Goal: Task Accomplishment & Management: Complete application form

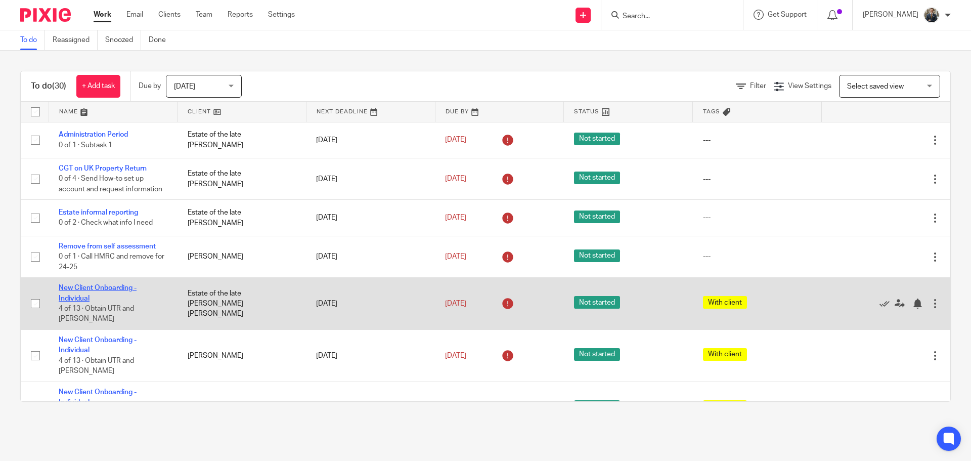
click at [112, 287] on link "New Client Onboarding - Individual" at bounding box center [98, 292] width 78 height 17
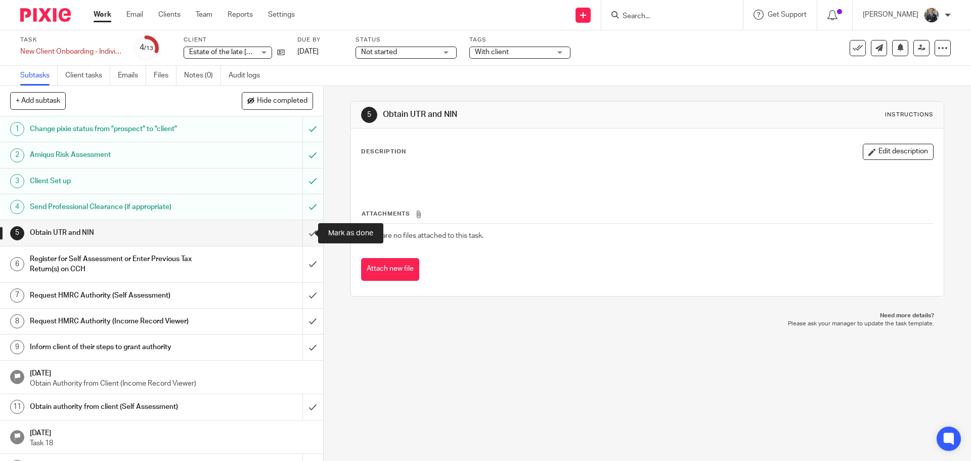
click at [307, 234] on input "submit" at bounding box center [161, 232] width 323 height 25
click at [307, 261] on input "submit" at bounding box center [161, 264] width 323 height 36
click at [301, 299] on input "submit" at bounding box center [161, 295] width 323 height 25
click at [300, 323] on input "submit" at bounding box center [161, 321] width 323 height 25
click at [305, 348] on input "submit" at bounding box center [161, 346] width 323 height 25
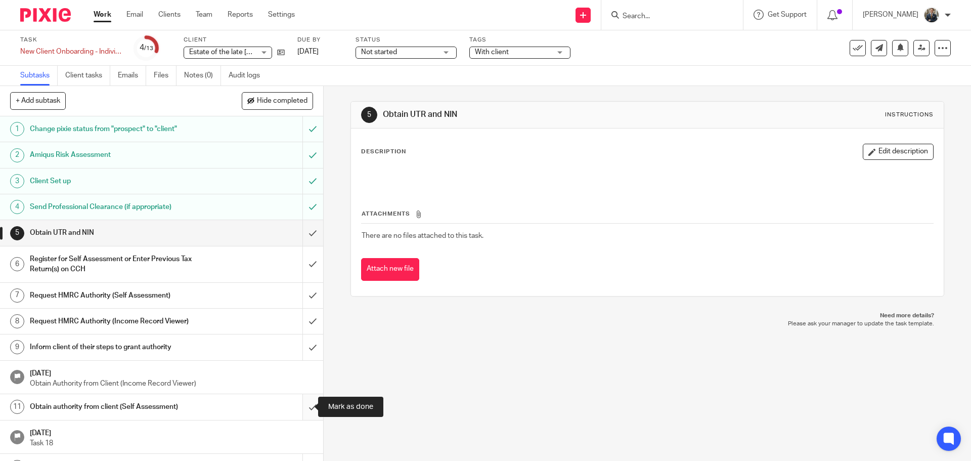
click at [311, 415] on input "submit" at bounding box center [161, 406] width 323 height 25
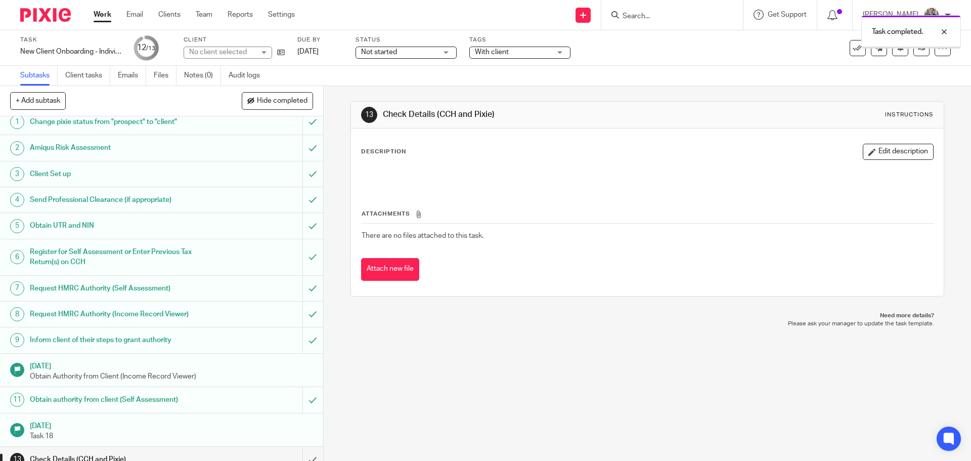
scroll to position [19, 0]
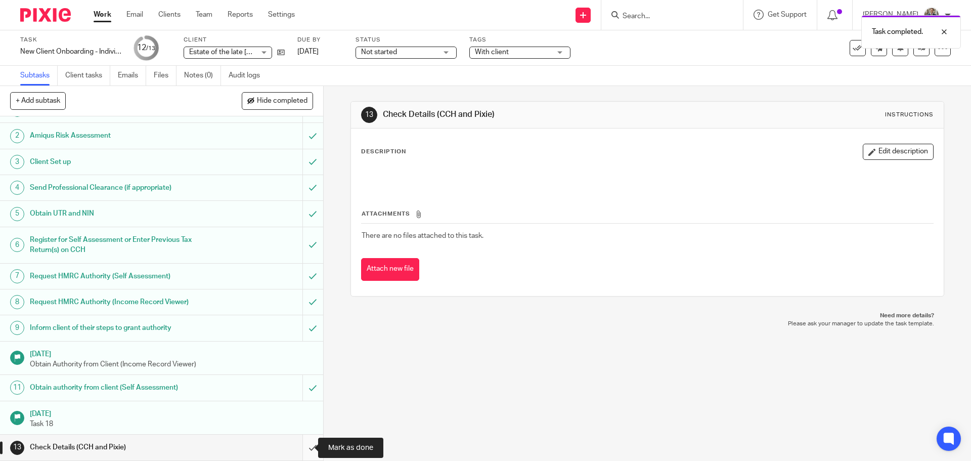
click at [301, 445] on input "submit" at bounding box center [161, 447] width 323 height 25
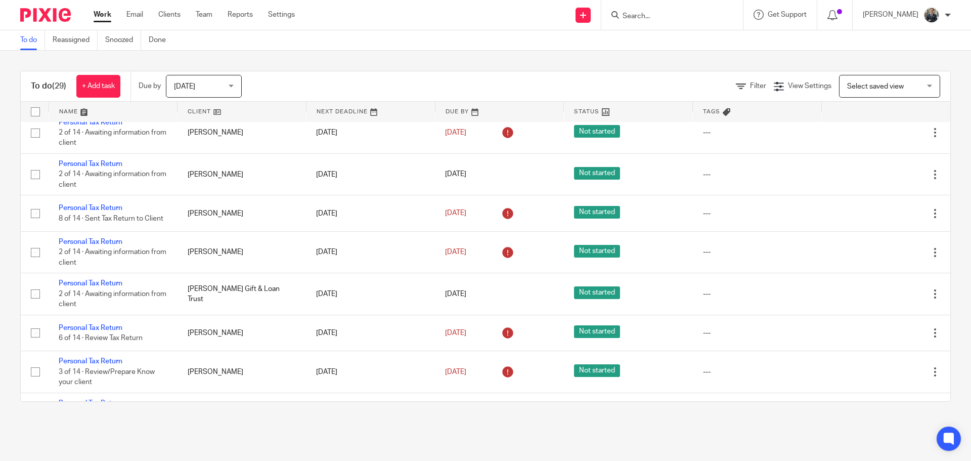
scroll to position [405, 0]
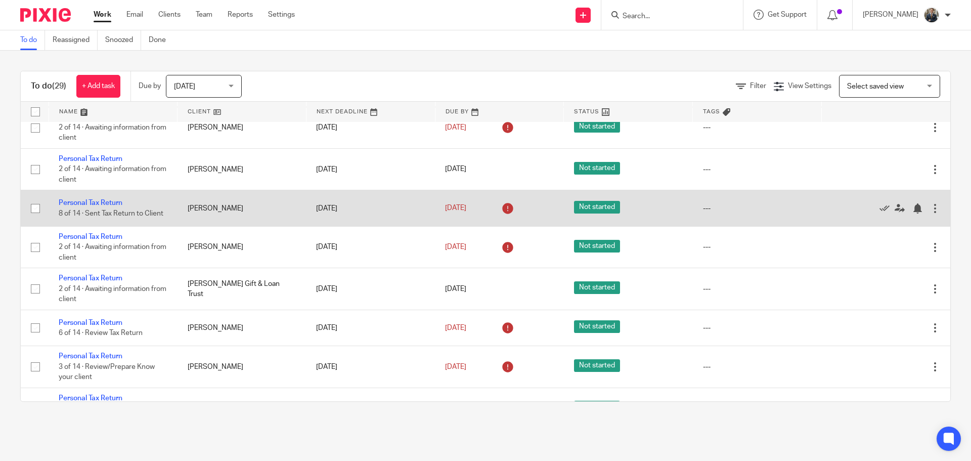
click at [75, 190] on td "Personal Tax Return 8 of 14 · Sent Tax Return to Client" at bounding box center [113, 208] width 129 height 36
click at [76, 199] on link "Personal Tax Return" at bounding box center [91, 202] width 64 height 7
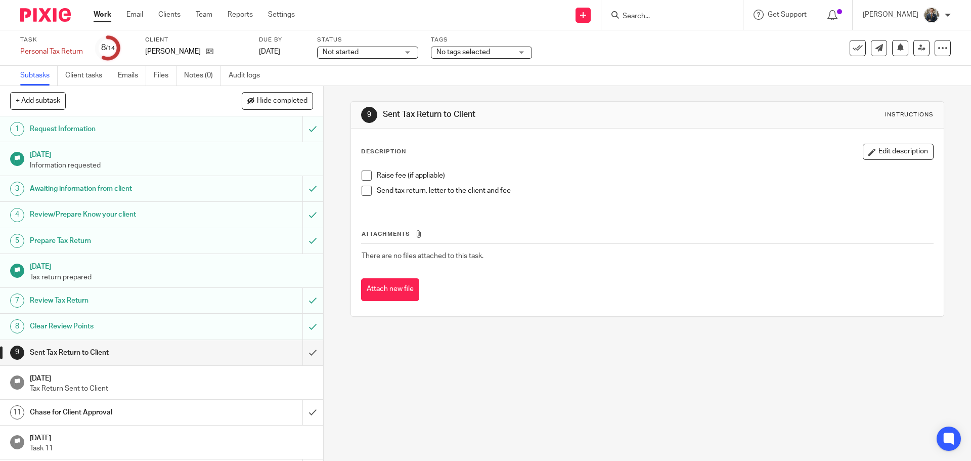
scroll to position [50, 0]
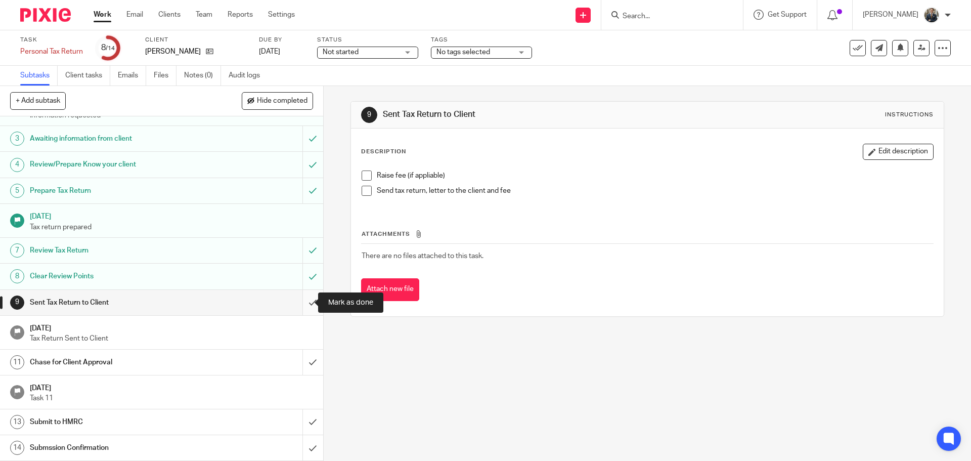
click at [294, 297] on input "submit" at bounding box center [161, 302] width 323 height 25
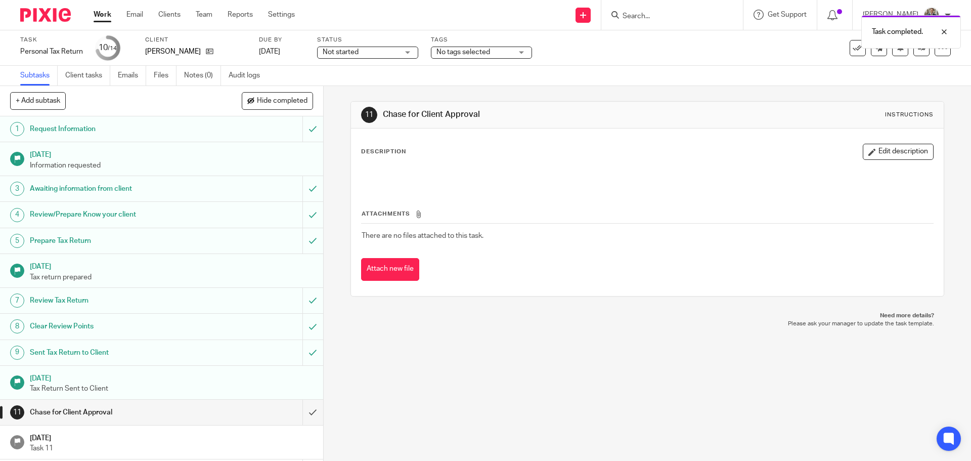
click at [48, 17] on img at bounding box center [45, 15] width 51 height 14
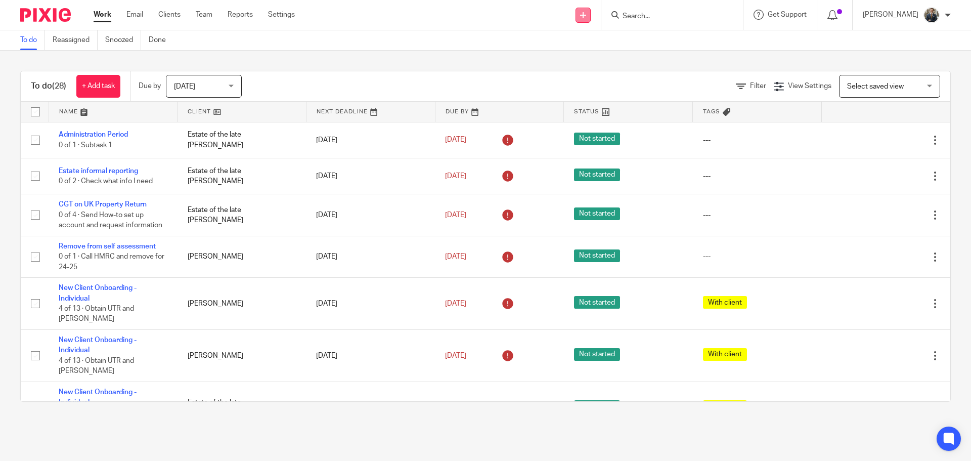
click at [591, 12] on link at bounding box center [583, 15] width 15 height 15
click at [586, 74] on link "Add client" at bounding box center [590, 77] width 62 height 15
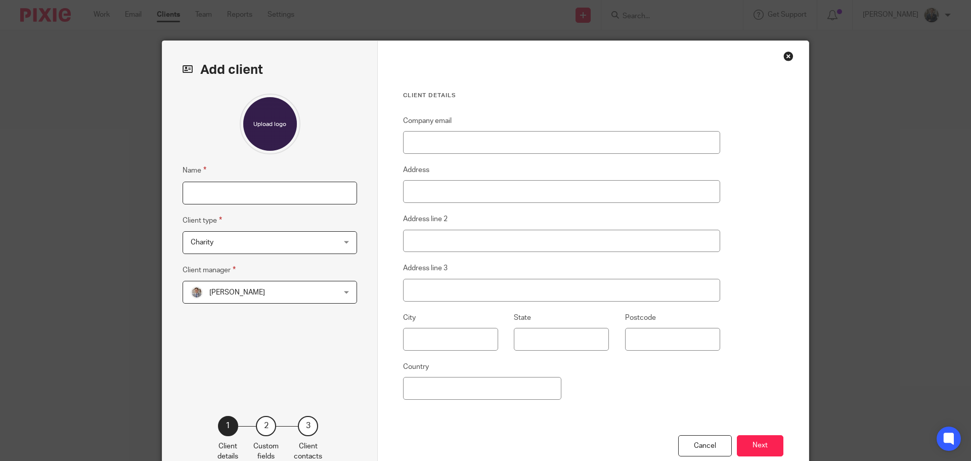
click at [288, 195] on input "Name" at bounding box center [270, 193] width 175 height 23
click at [241, 198] on input "[PERSON_NAME]" at bounding box center [270, 193] width 175 height 23
type input "[PERSON_NAME] Will Trust"
click at [269, 242] on span "Charity" at bounding box center [257, 242] width 133 height 21
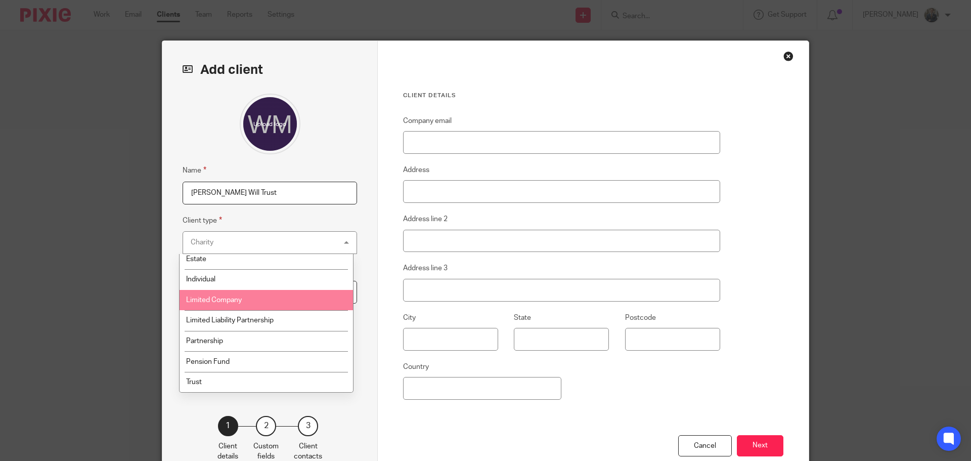
scroll to position [47, 0]
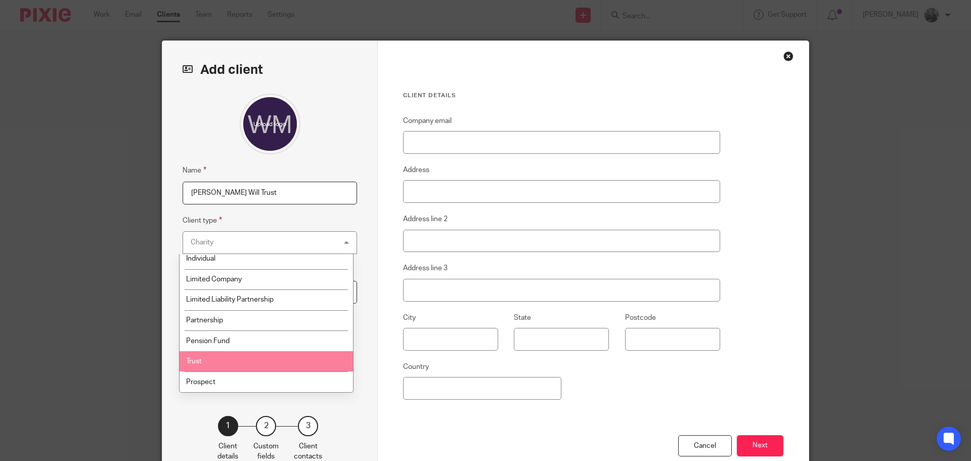
click at [237, 364] on li "Trust" at bounding box center [267, 361] width 174 height 21
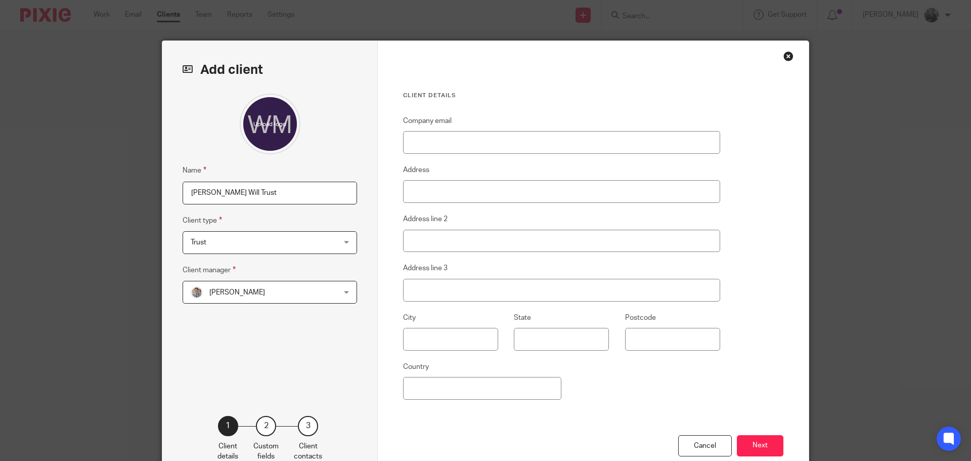
click at [228, 293] on span "[PERSON_NAME]" at bounding box center [237, 292] width 56 height 7
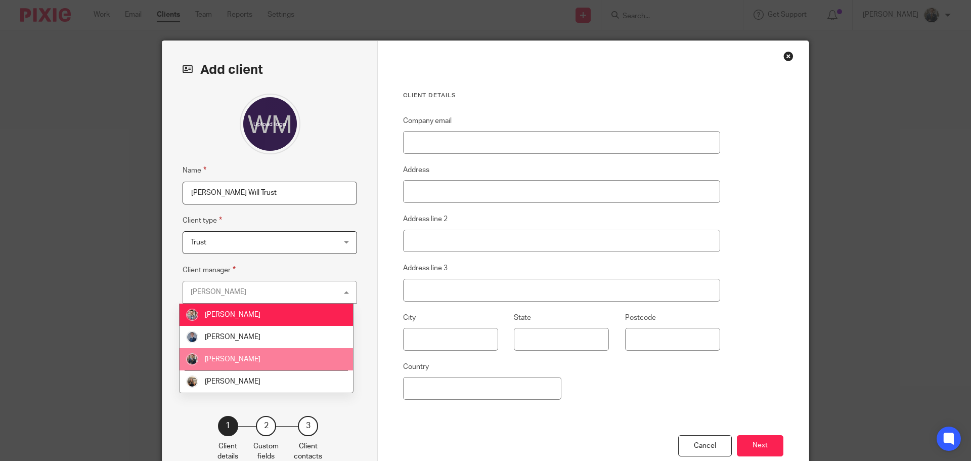
click at [235, 357] on span "[PERSON_NAME]" at bounding box center [233, 359] width 56 height 7
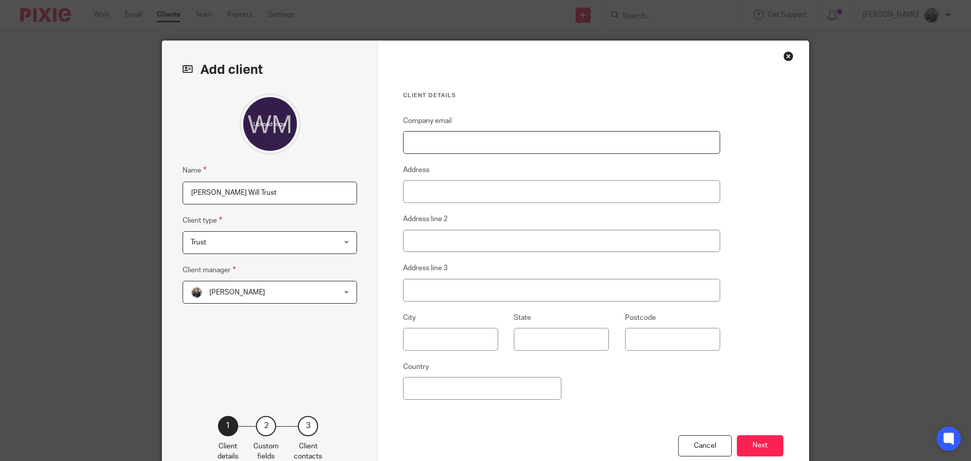
click at [465, 140] on input "Company email" at bounding box center [561, 142] width 317 height 23
paste input "[EMAIL_ADDRESS][DOMAIN_NAME]"
type input "[EMAIL_ADDRESS][DOMAIN_NAME]"
click at [762, 446] on button "Next" at bounding box center [760, 446] width 47 height 22
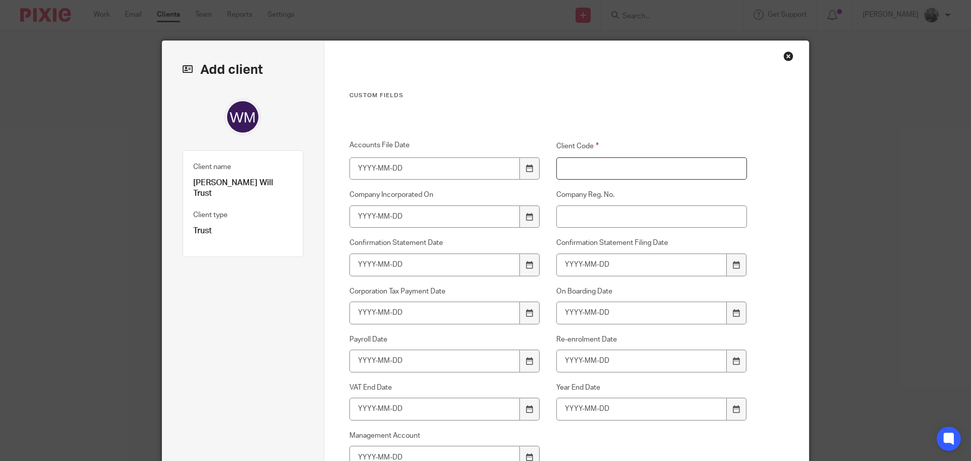
click at [557, 165] on input "Client Code" at bounding box center [651, 168] width 191 height 23
click at [597, 169] on input "B20" at bounding box center [651, 168] width 191 height 23
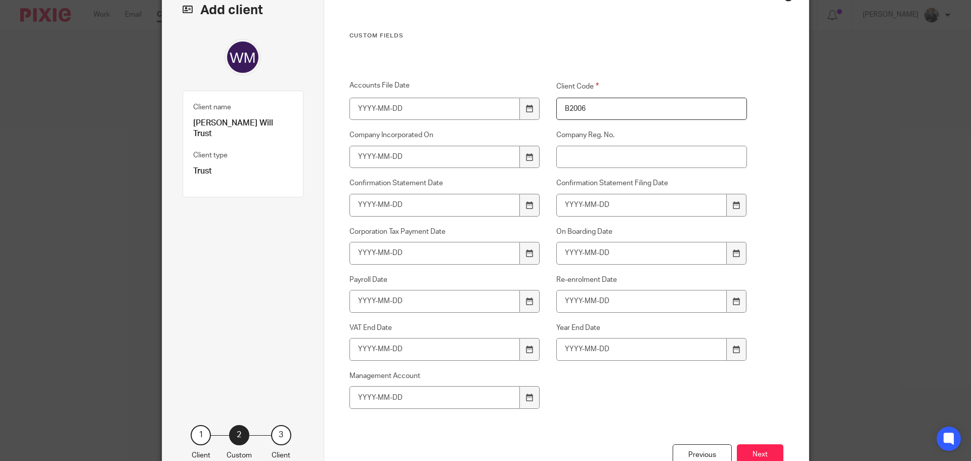
scroll to position [131, 0]
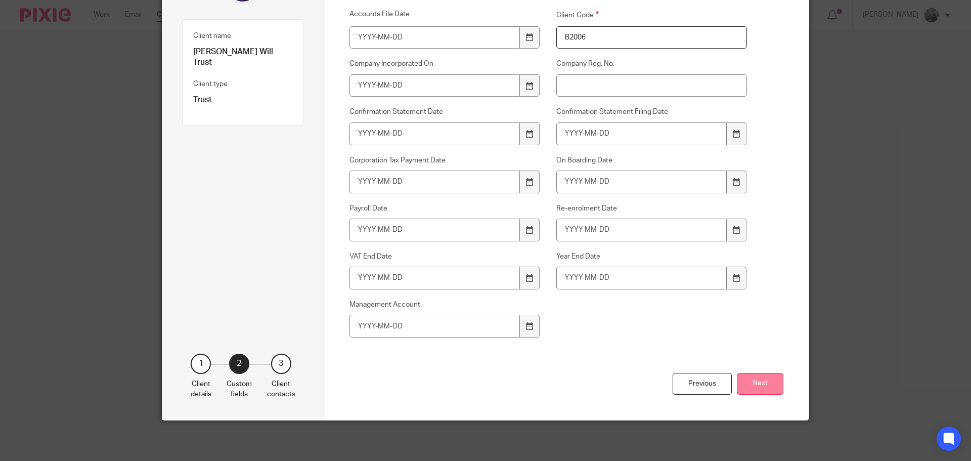
type input "B2006"
click at [763, 390] on button "Next" at bounding box center [760, 384] width 47 height 22
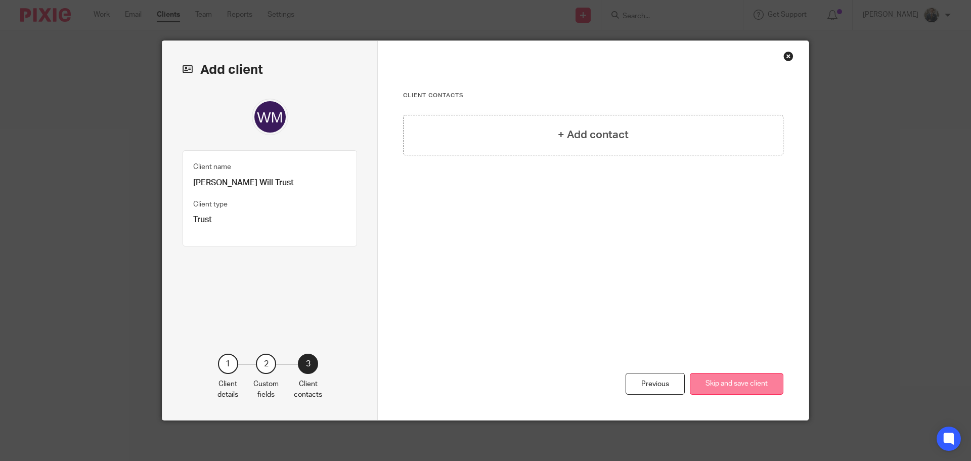
scroll to position [0, 0]
click at [763, 387] on button "Skip and save client" at bounding box center [737, 384] width 94 height 22
click at [762, 380] on button "Skip and save client" at bounding box center [737, 384] width 94 height 22
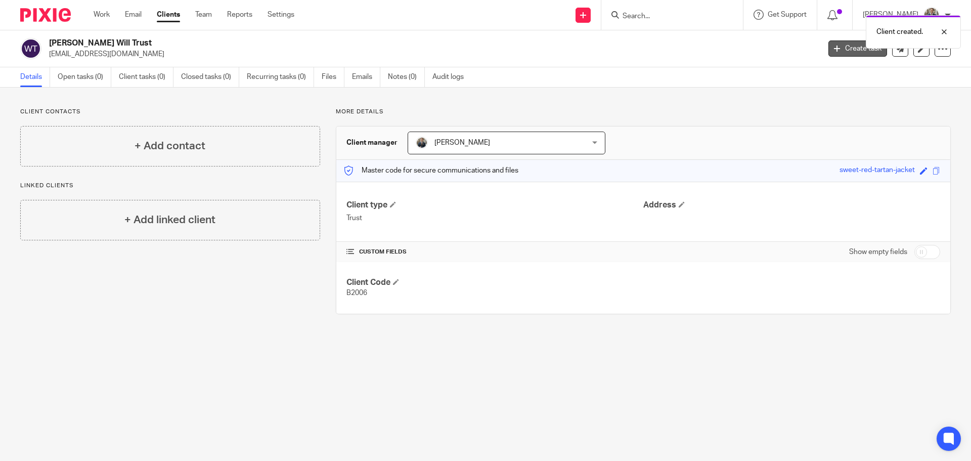
click at [856, 55] on link "Create task" at bounding box center [858, 48] width 59 height 16
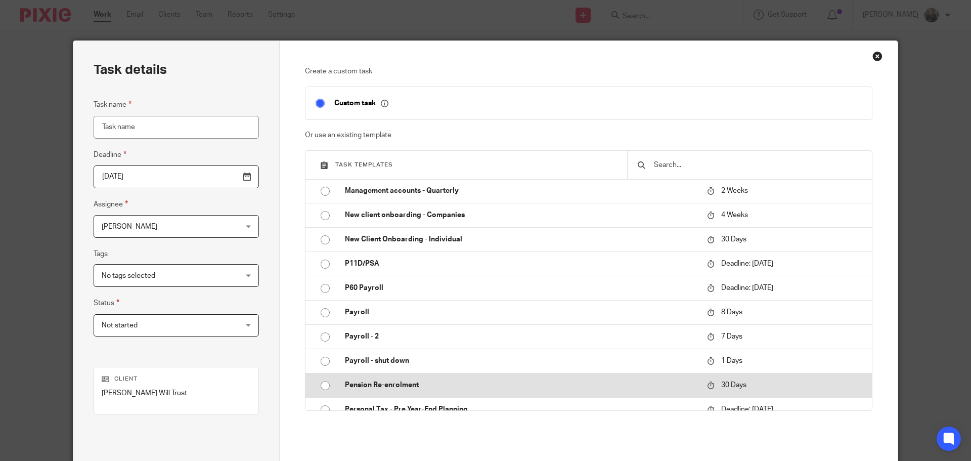
scroll to position [253, 0]
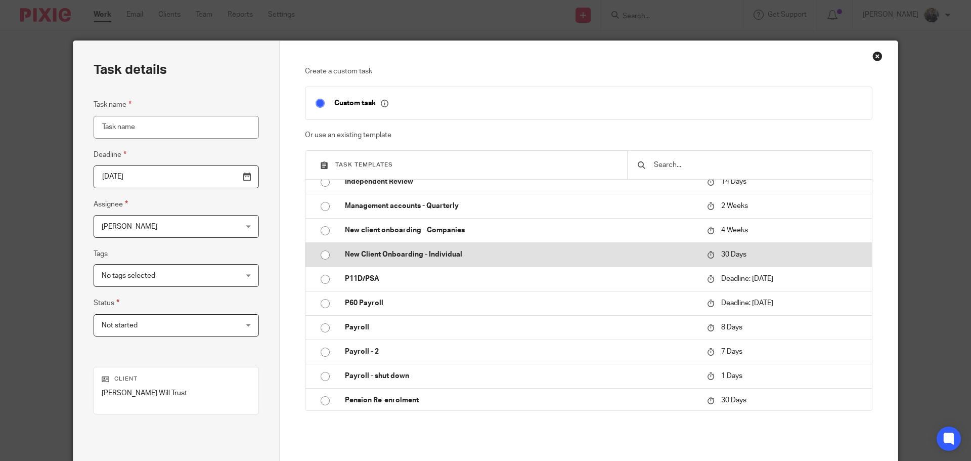
click at [441, 250] on p "New Client Onboarding - Individual" at bounding box center [521, 254] width 352 height 10
type input "[DATE]"
type input "New Client Onboarding - Individual"
checkbox input "false"
radio input "true"
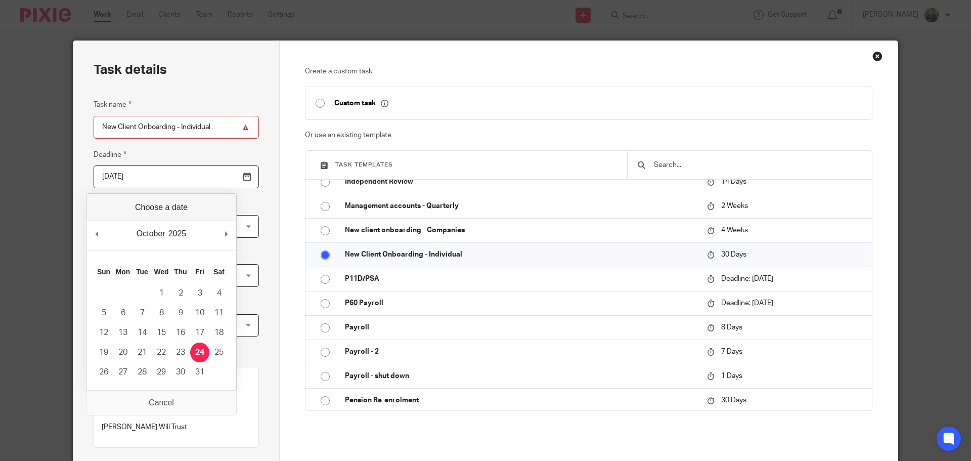
click at [223, 182] on input "[DATE]" at bounding box center [176, 176] width 165 height 23
type input "[DATE]"
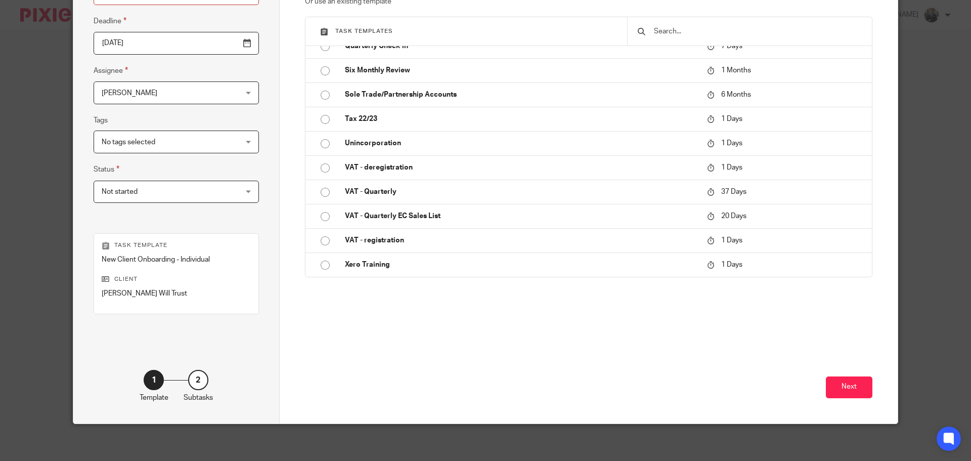
scroll to position [137, 0]
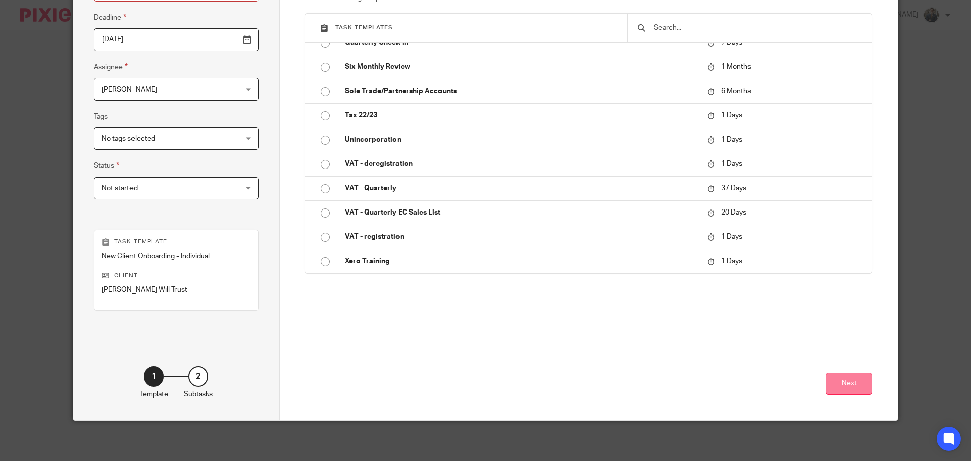
click at [840, 386] on button "Next" at bounding box center [849, 384] width 47 height 22
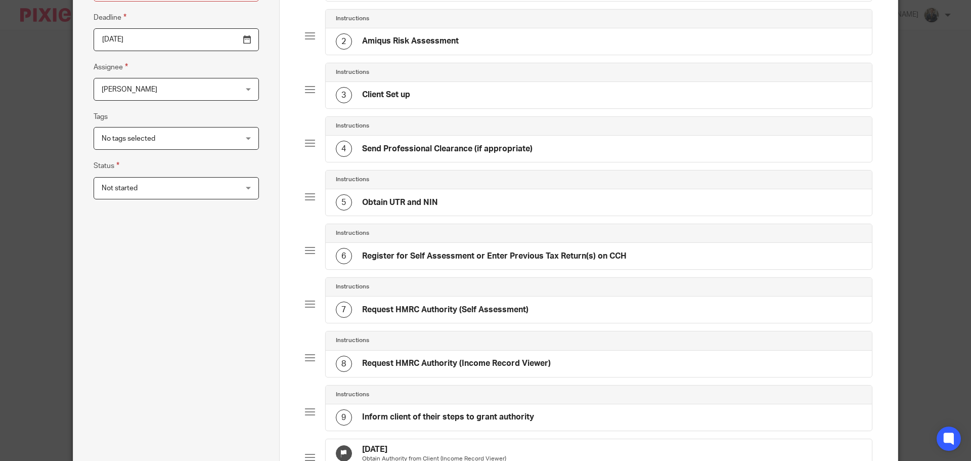
scroll to position [467, 0]
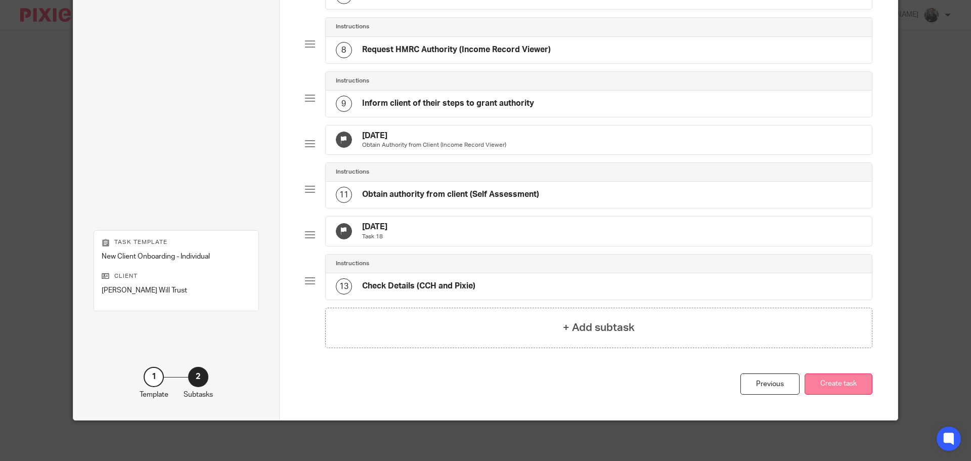
click at [831, 381] on button "Create task" at bounding box center [839, 384] width 68 height 22
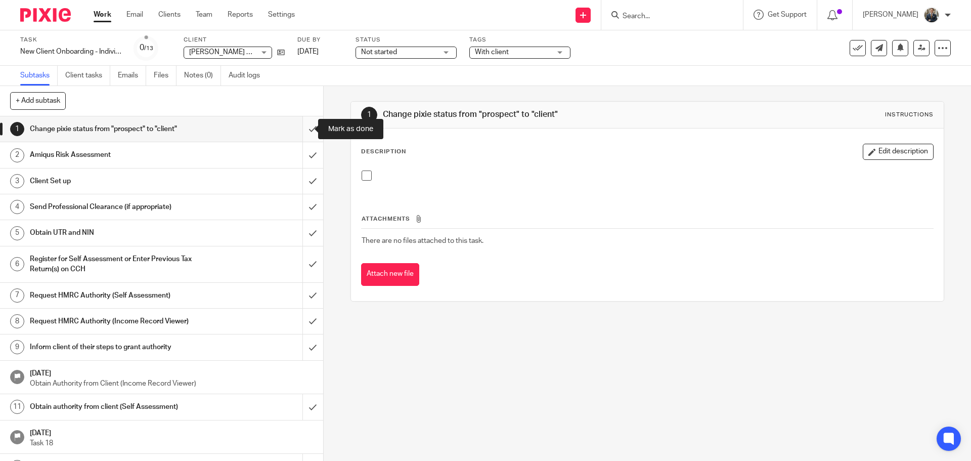
click at [305, 131] on input "submit" at bounding box center [161, 128] width 323 height 25
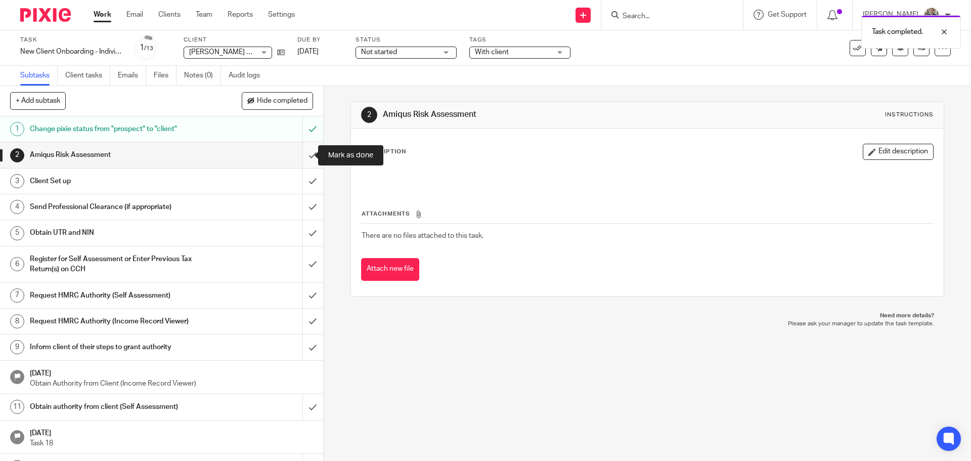
click at [301, 155] on input "submit" at bounding box center [161, 154] width 323 height 25
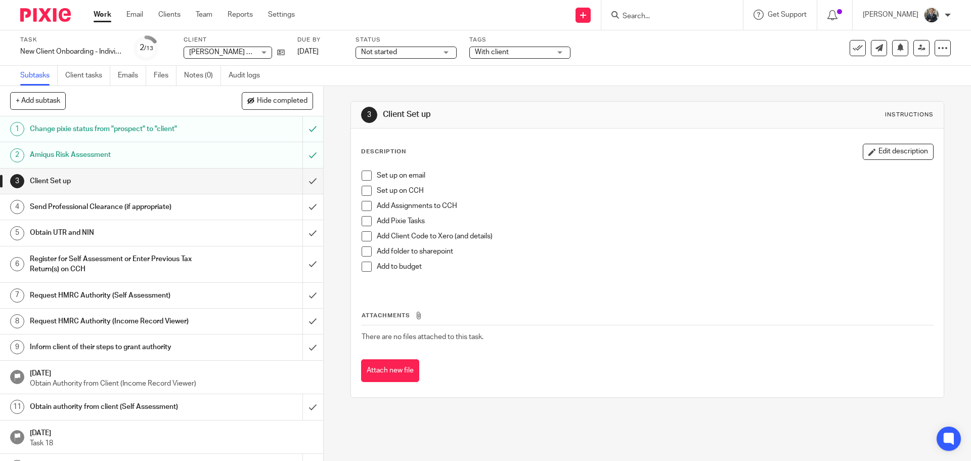
click at [367, 175] on span at bounding box center [367, 175] width 10 height 10
click at [362, 191] on span at bounding box center [367, 191] width 10 height 10
click at [366, 211] on li "Add Assignments to CCH" at bounding box center [647, 208] width 571 height 15
click at [364, 205] on span at bounding box center [367, 206] width 10 height 10
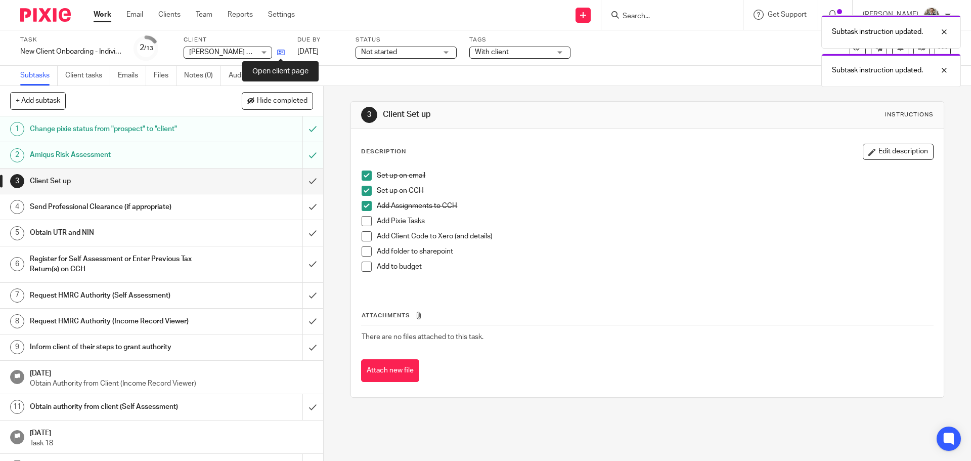
click at [278, 53] on icon at bounding box center [281, 53] width 8 height 8
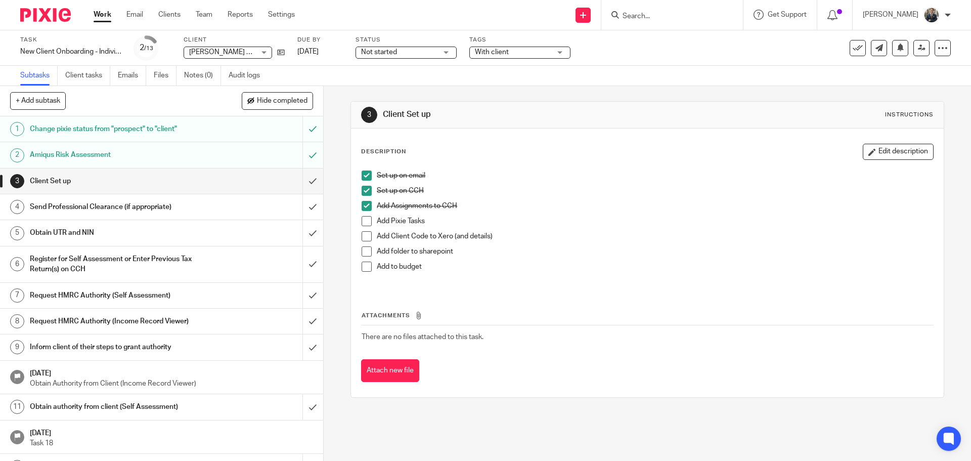
click at [362, 222] on span at bounding box center [367, 221] width 10 height 10
click at [364, 238] on span at bounding box center [367, 236] width 10 height 10
click at [367, 254] on span at bounding box center [367, 251] width 10 height 10
click at [363, 266] on span at bounding box center [367, 267] width 10 height 10
click at [296, 185] on input "submit" at bounding box center [161, 180] width 323 height 25
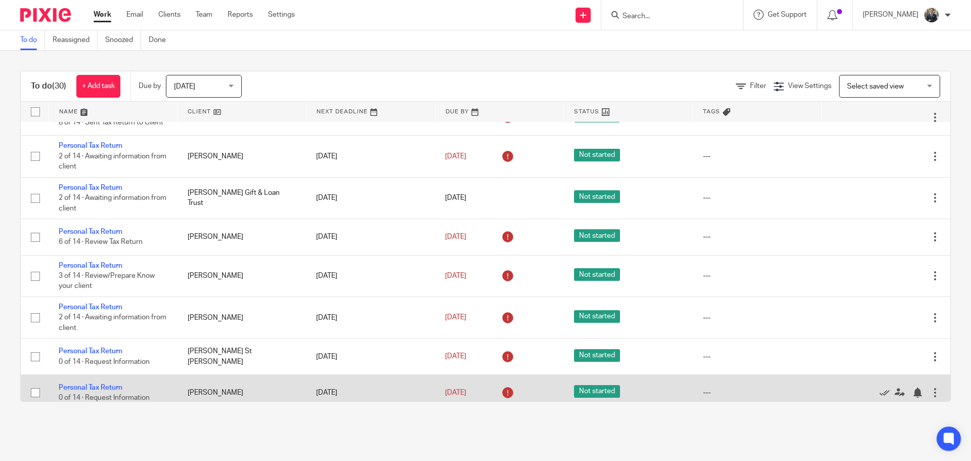
scroll to position [607, 0]
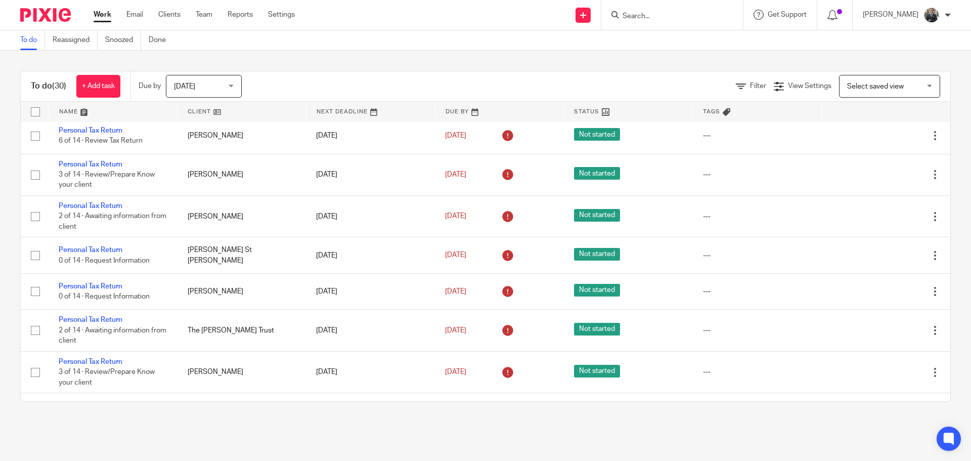
click at [672, 17] on input "Search" at bounding box center [667, 16] width 91 height 9
type input "shemi"
click at [686, 42] on link at bounding box center [682, 39] width 125 height 15
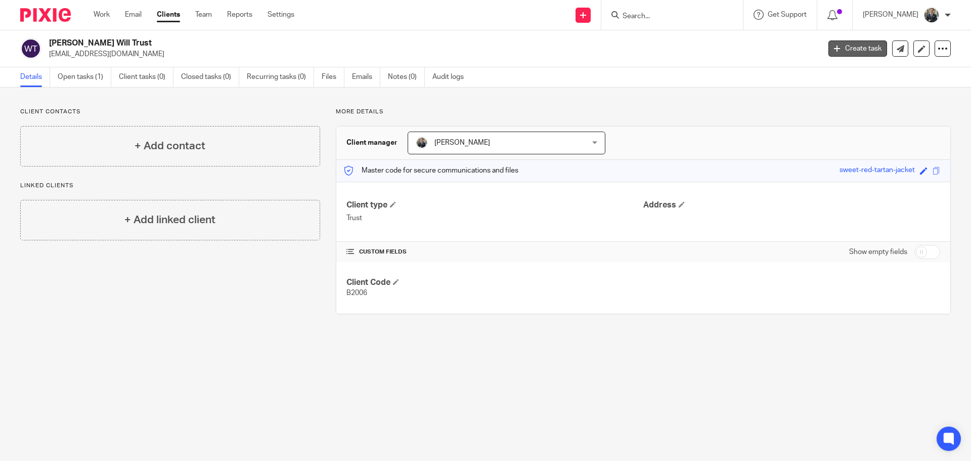
click at [858, 45] on link "Create task" at bounding box center [858, 48] width 59 height 16
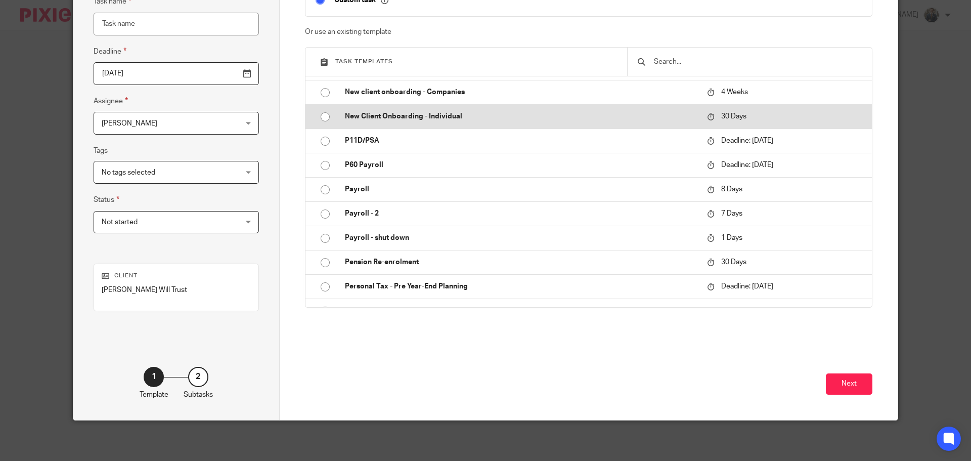
scroll to position [354, 0]
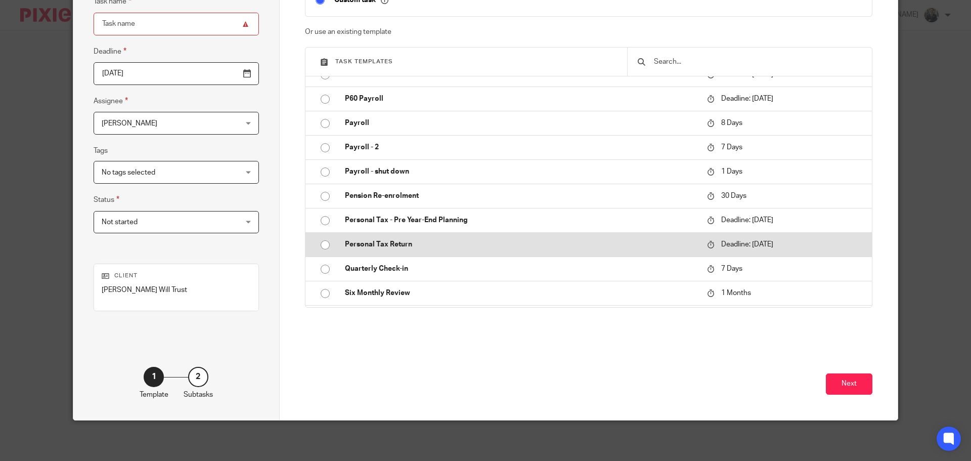
click at [411, 240] on p "Personal Tax Return" at bounding box center [521, 244] width 352 height 10
type input "2026-01-31"
type input "Personal Tax Return"
checkbox input "false"
radio input "true"
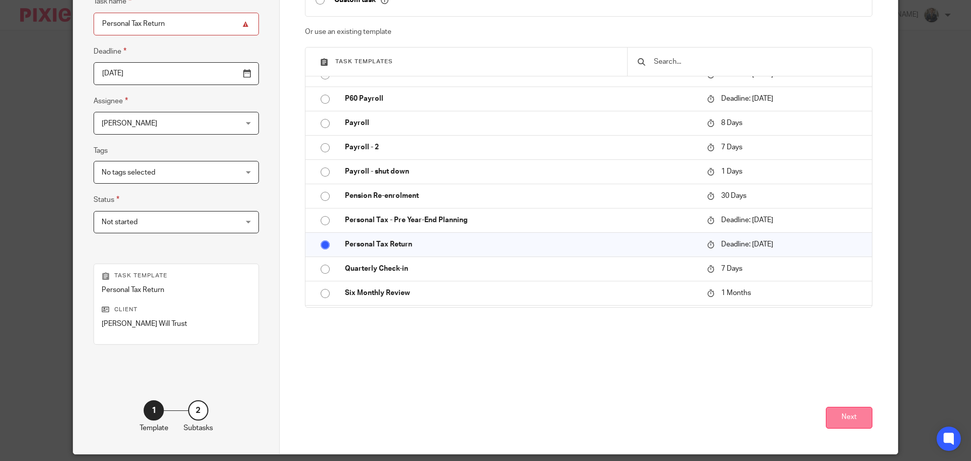
click at [858, 418] on button "Next" at bounding box center [849, 418] width 47 height 22
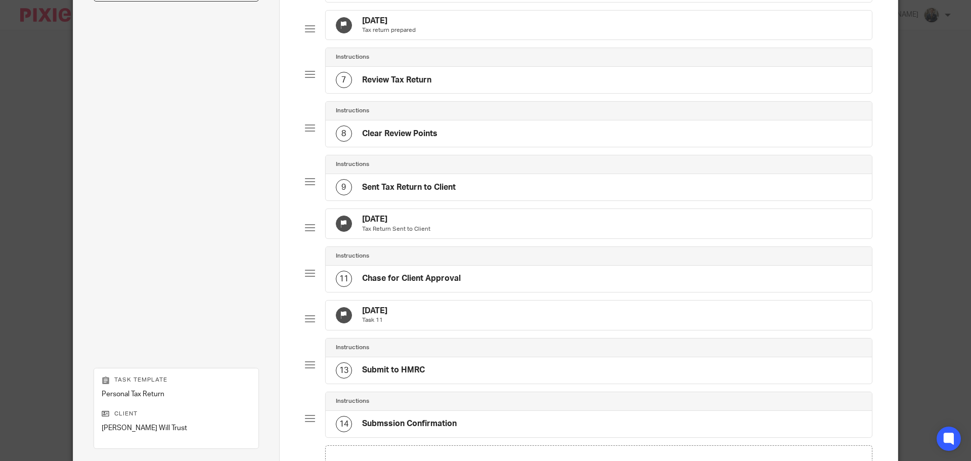
scroll to position [505, 0]
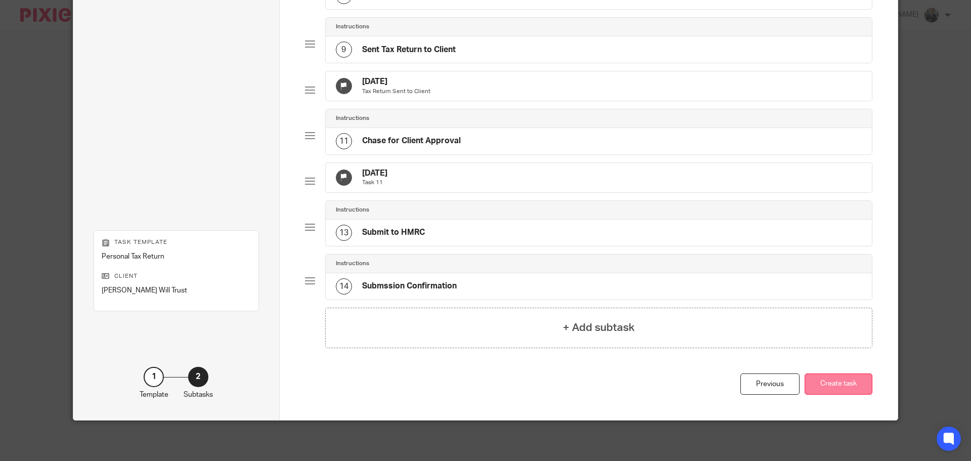
click at [836, 382] on button "Create task" at bounding box center [839, 384] width 68 height 22
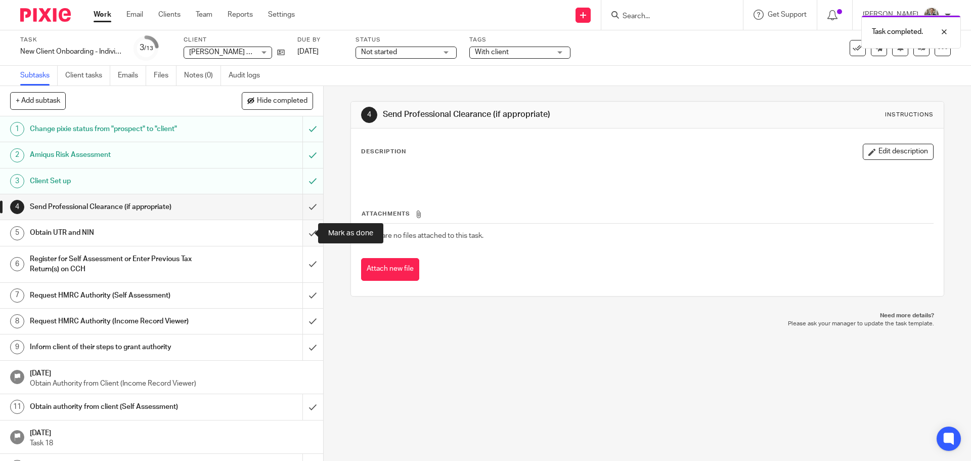
click at [304, 233] on input "submit" at bounding box center [161, 232] width 323 height 25
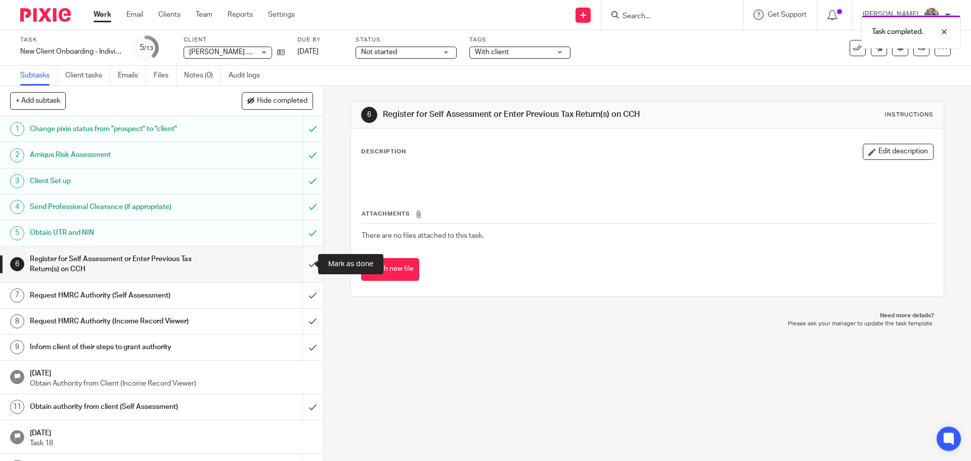
click at [306, 260] on input "submit" at bounding box center [161, 264] width 323 height 36
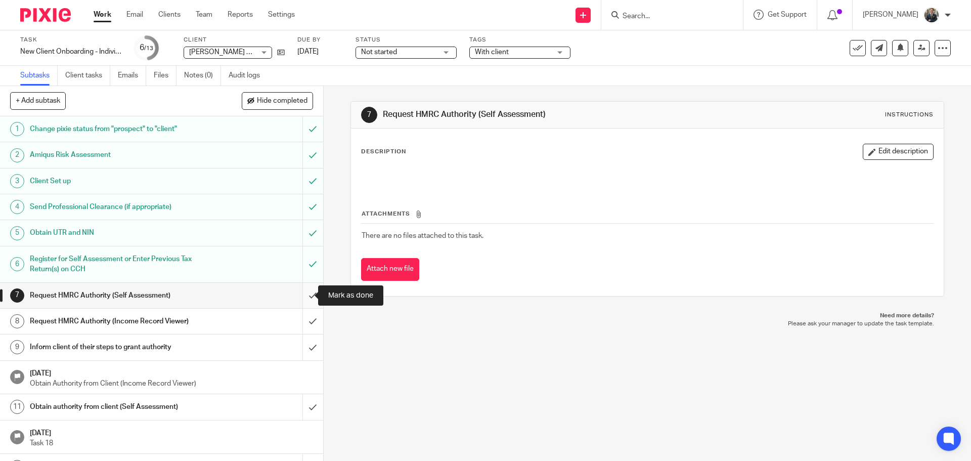
click at [300, 291] on input "submit" at bounding box center [161, 295] width 323 height 25
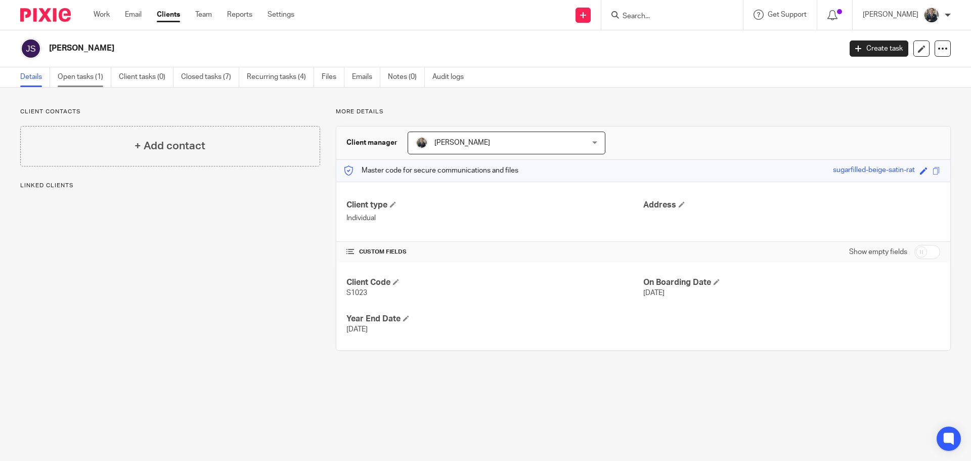
click at [96, 76] on link "Open tasks (1)" at bounding box center [85, 77] width 54 height 20
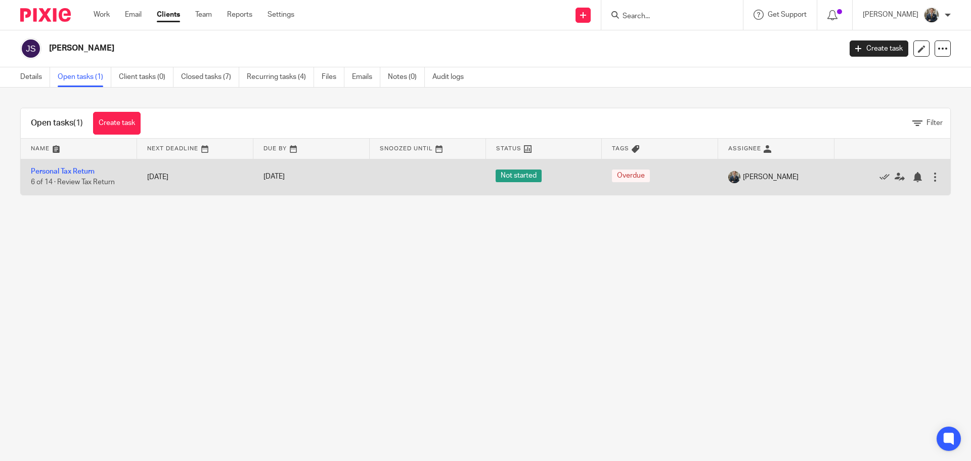
click at [68, 167] on td "Personal Tax Return 6 of 14 · Review Tax Return" at bounding box center [79, 177] width 116 height 36
click at [68, 171] on link "Personal Tax Return" at bounding box center [63, 171] width 64 height 7
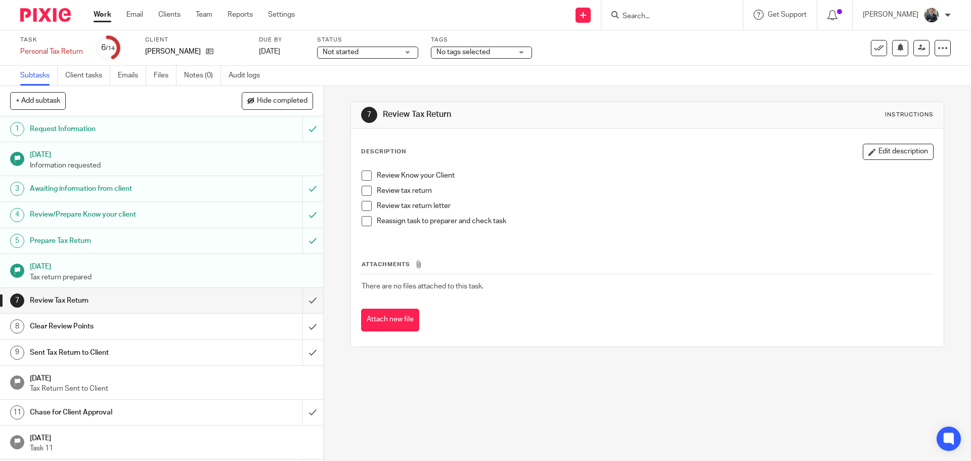
scroll to position [50, 0]
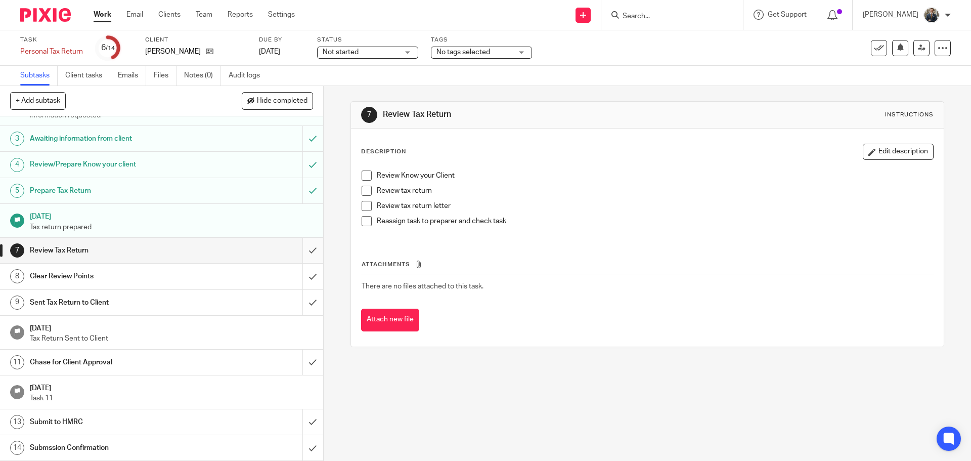
click at [311, 254] on input "submit" at bounding box center [161, 250] width 323 height 25
click at [306, 272] on input "submit" at bounding box center [161, 276] width 323 height 25
click at [304, 295] on input "submit" at bounding box center [161, 302] width 323 height 25
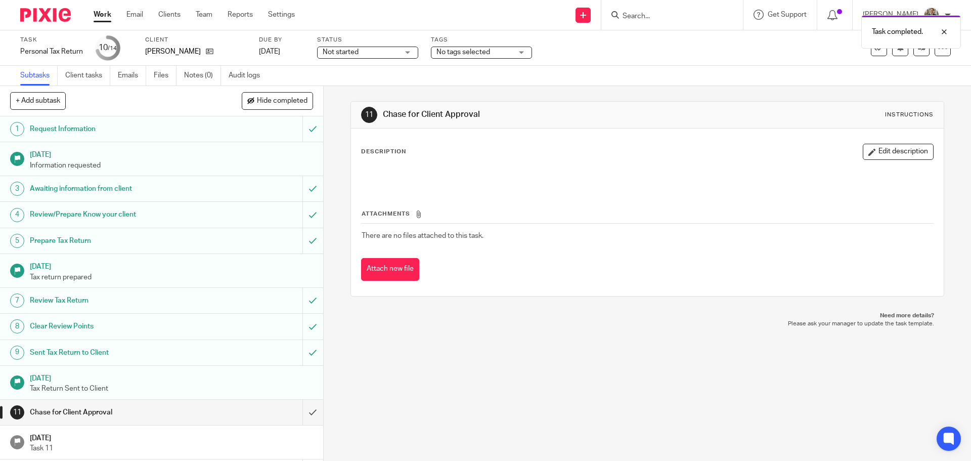
click at [41, 15] on img at bounding box center [45, 15] width 51 height 14
